Goal: Check status

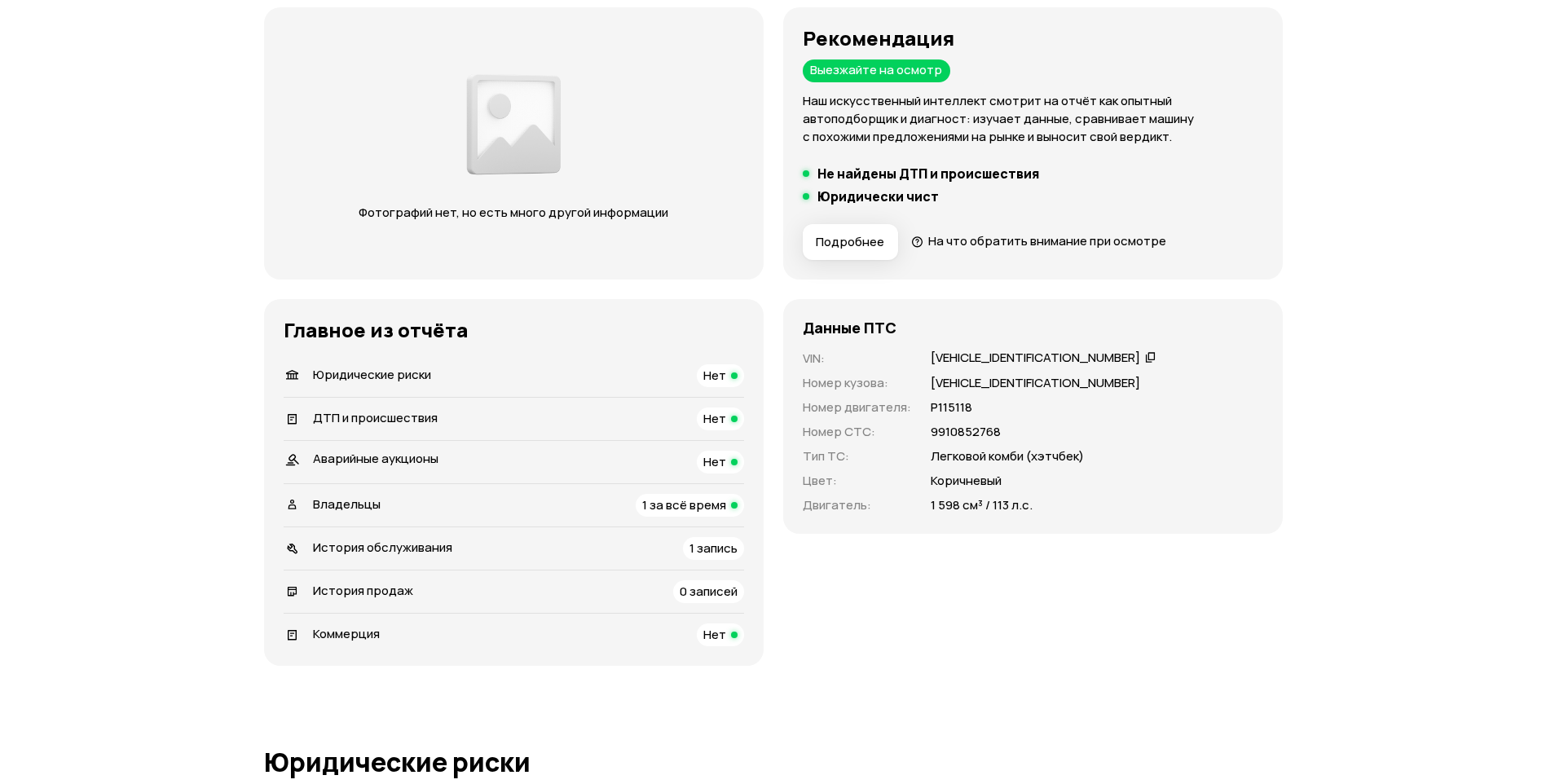
scroll to position [326, 0]
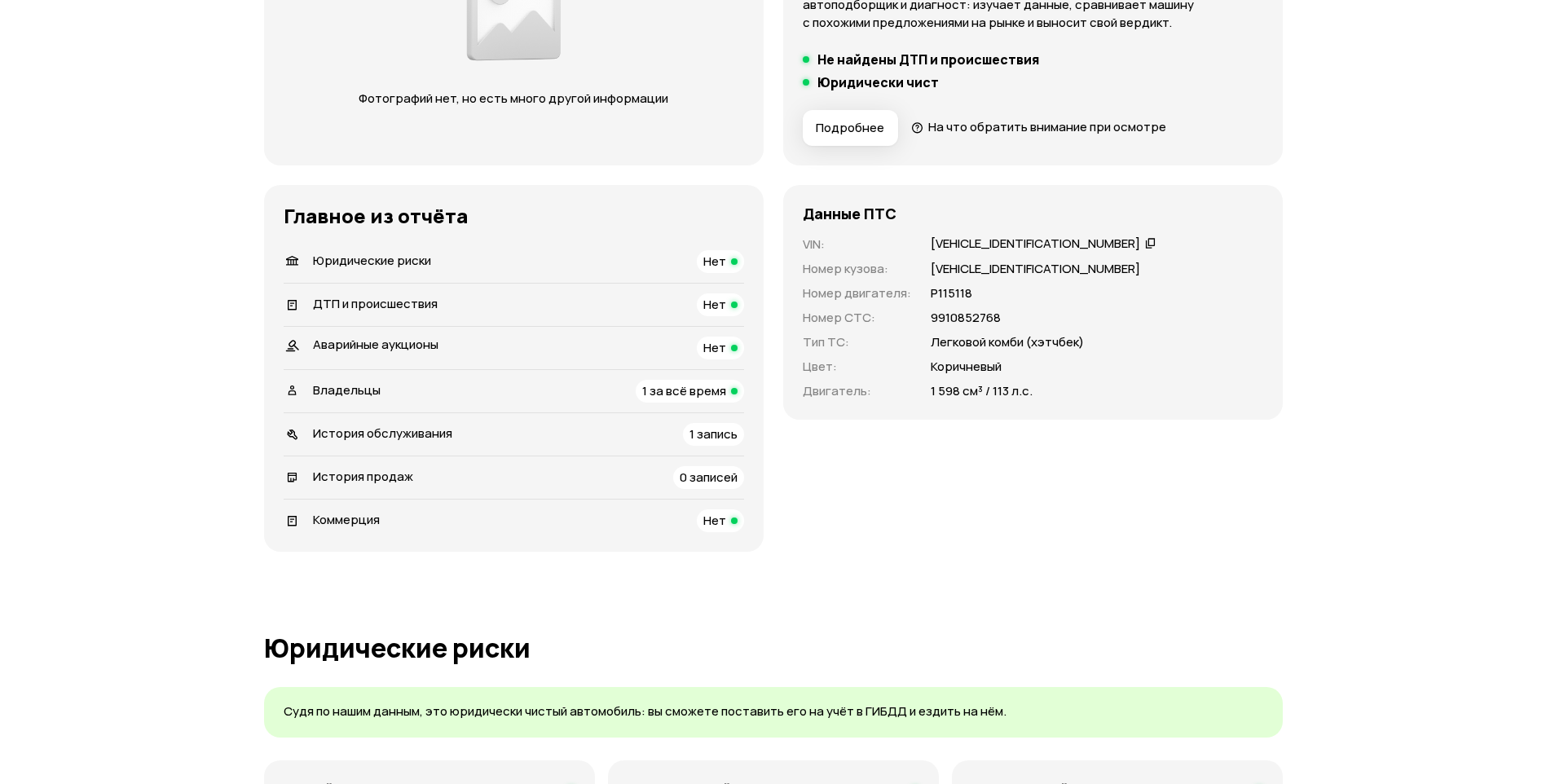
click at [662, 390] on span "1 за всё время" at bounding box center [684, 391] width 84 height 18
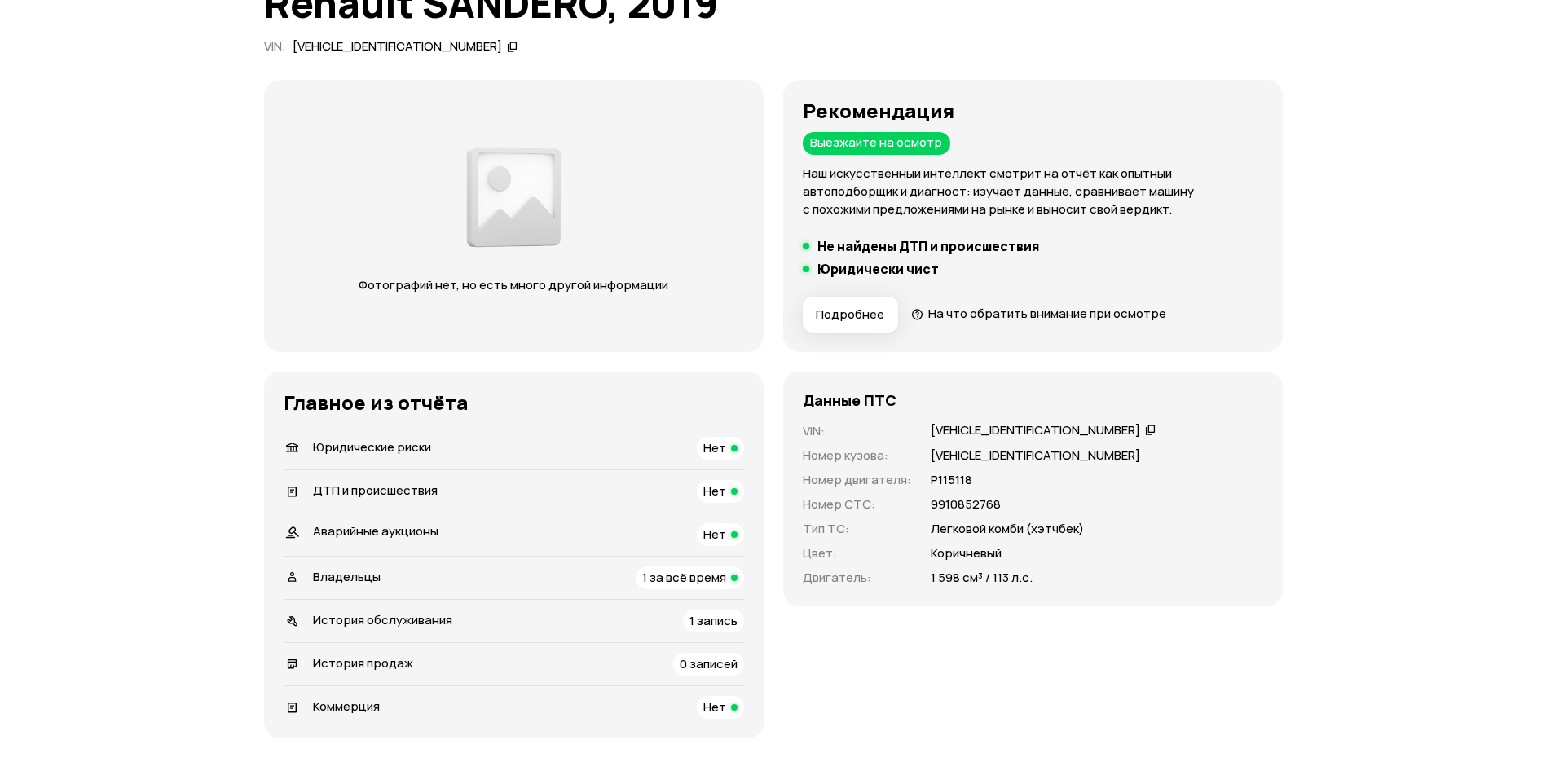
scroll to position [57, 0]
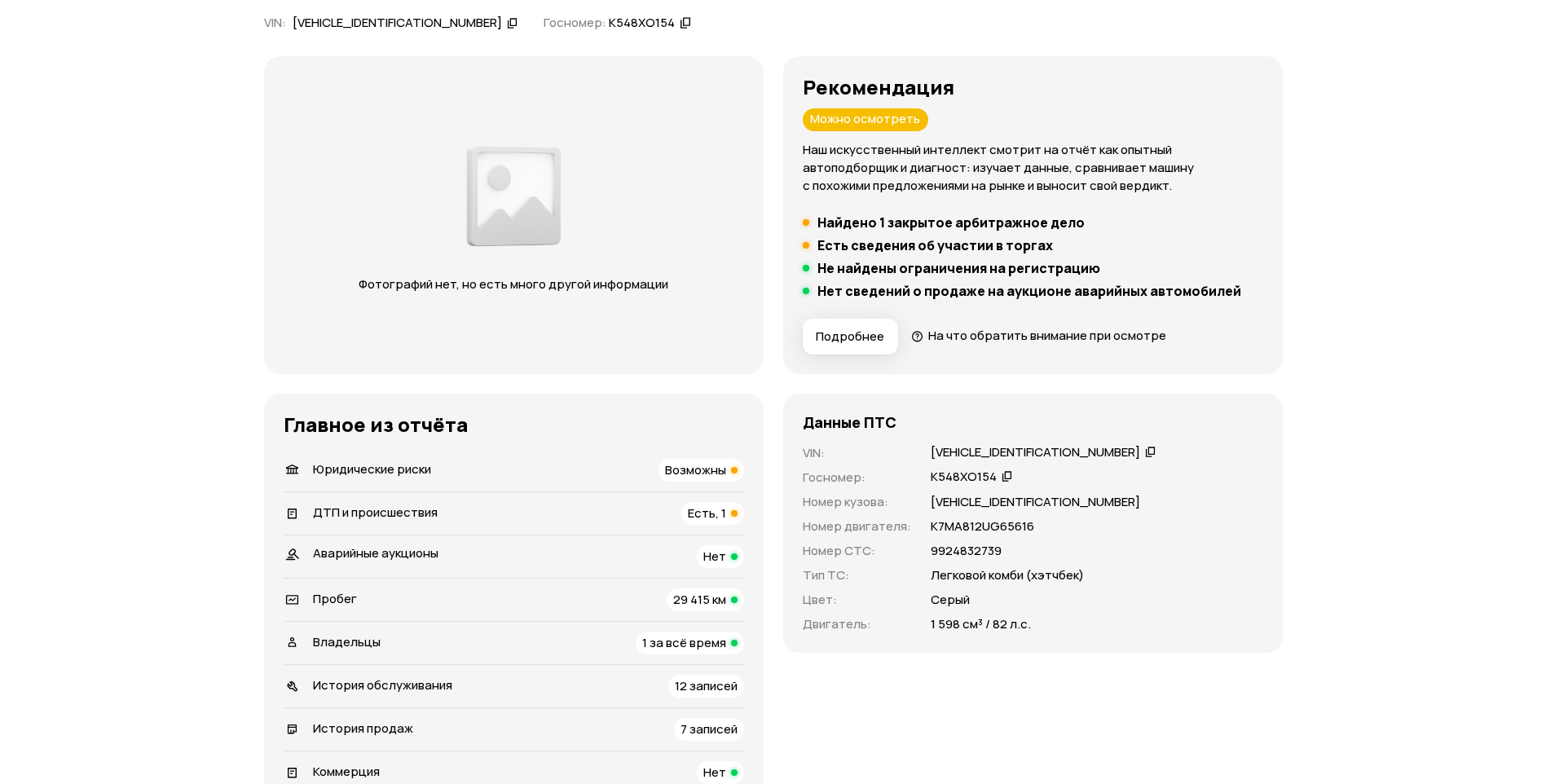
scroll to position [488, 0]
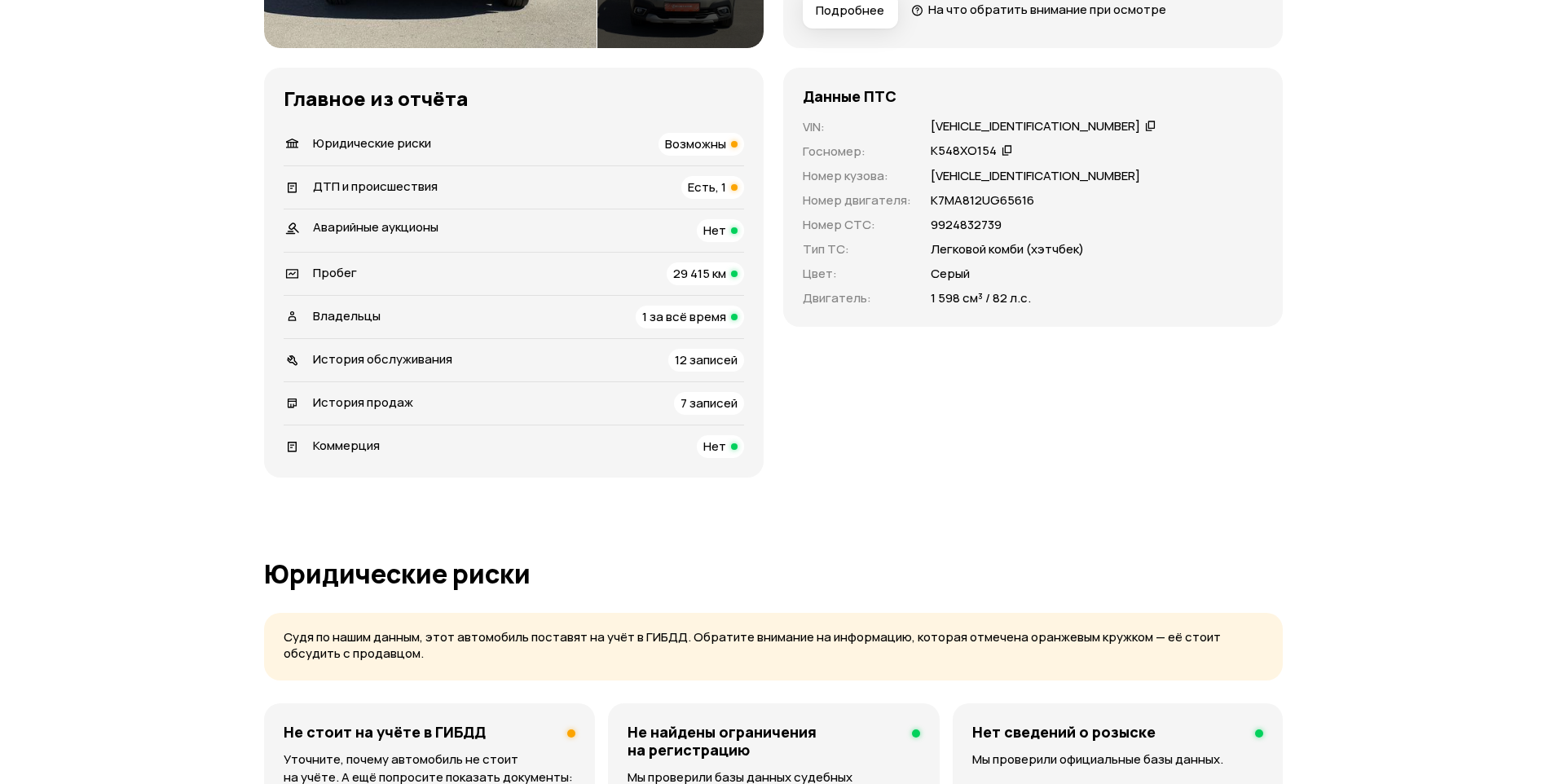
click at [702, 186] on span "Есть, 1" at bounding box center [706, 187] width 38 height 18
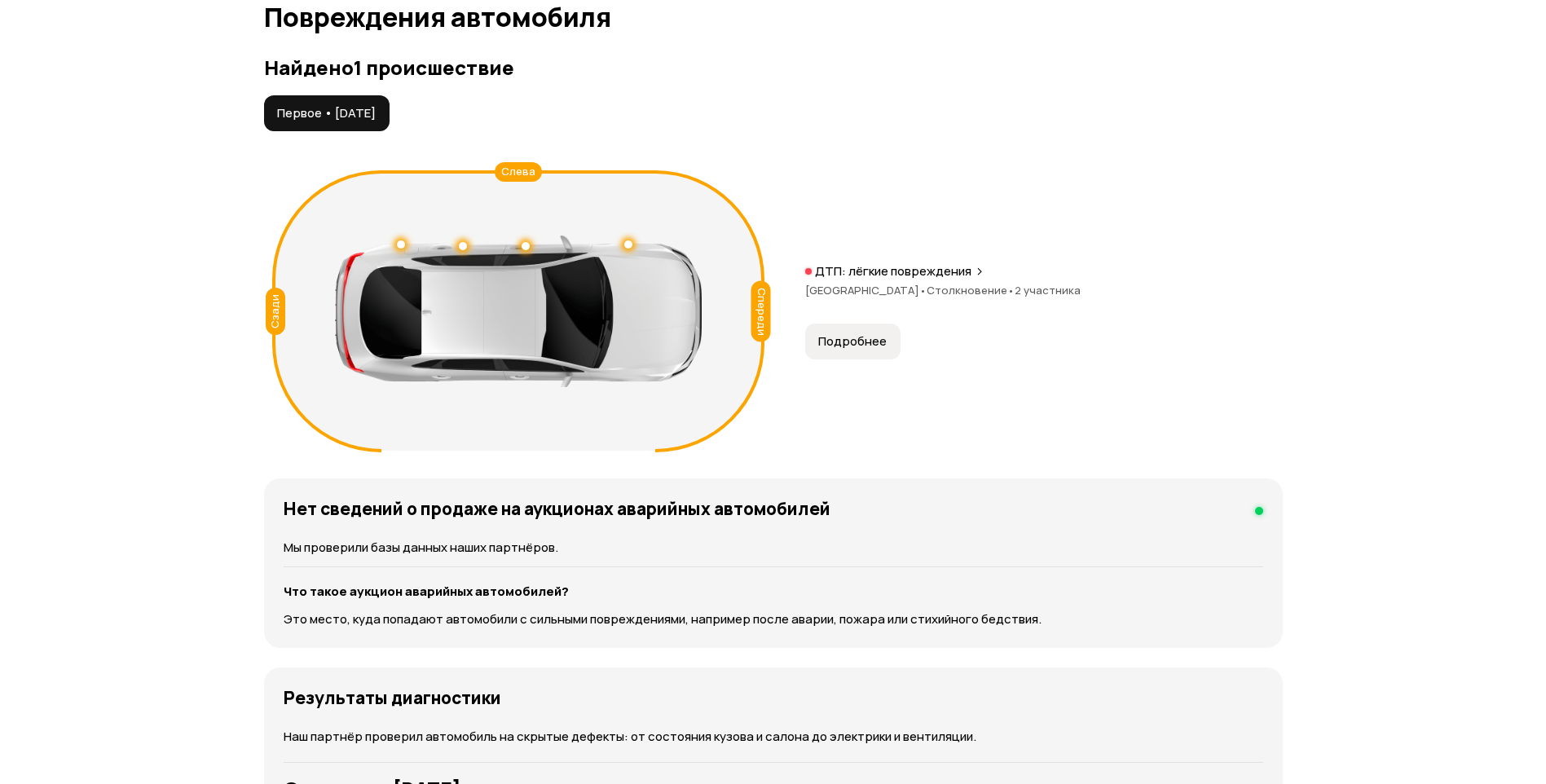
scroll to position [1740, 0]
